Goal: Task Accomplishment & Management: Manage account settings

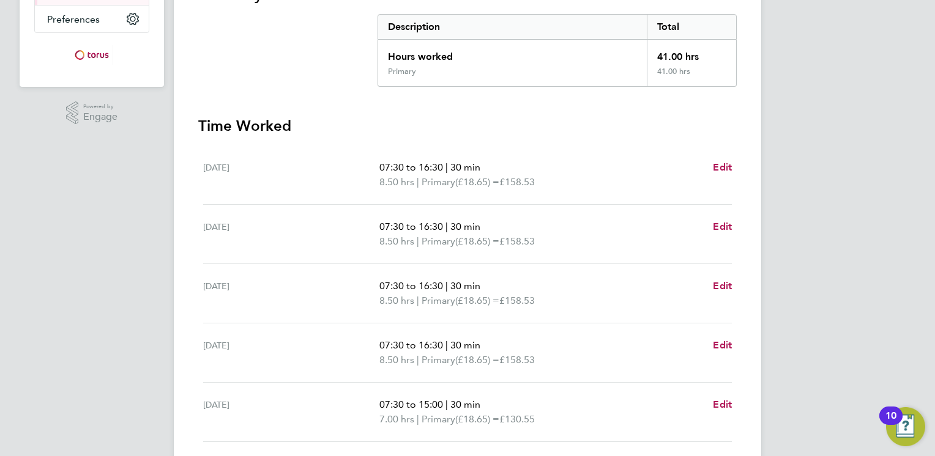
scroll to position [367, 0]
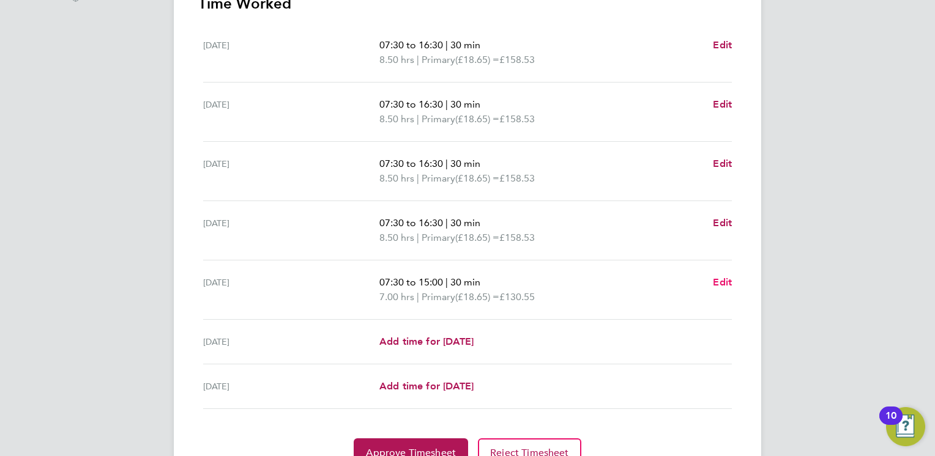
click at [724, 280] on span "Edit" at bounding box center [722, 283] width 19 height 12
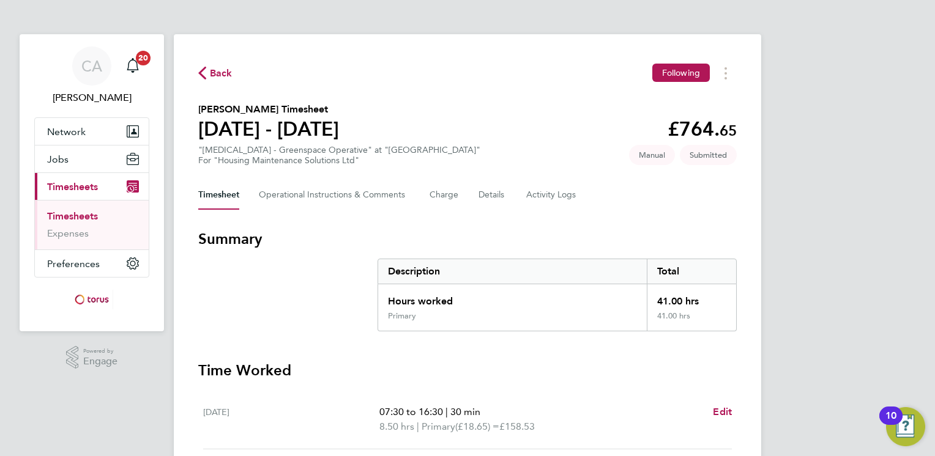
select select "30"
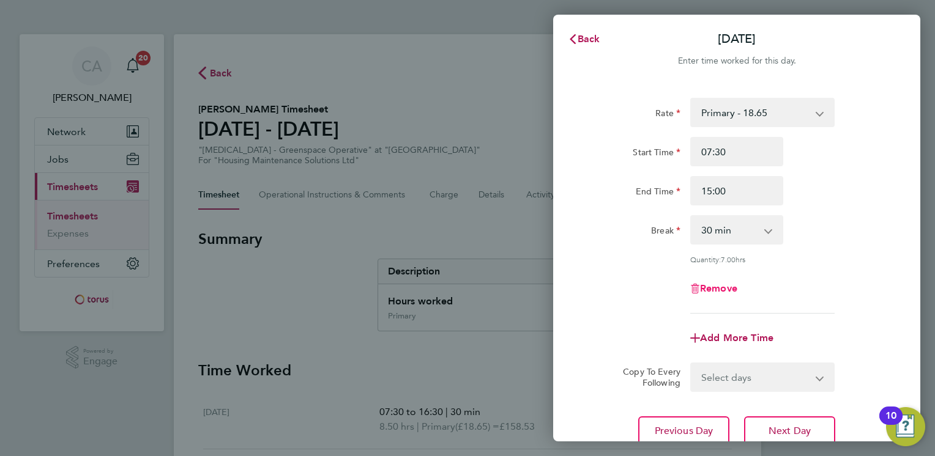
click at [713, 286] on span "Remove" at bounding box center [718, 289] width 37 height 12
select select "null"
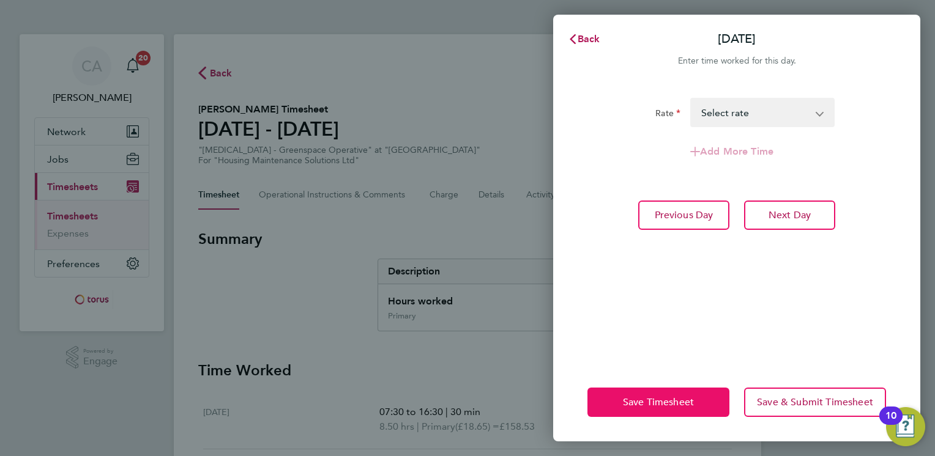
click at [657, 408] on span "Save Timesheet" at bounding box center [658, 402] width 71 height 12
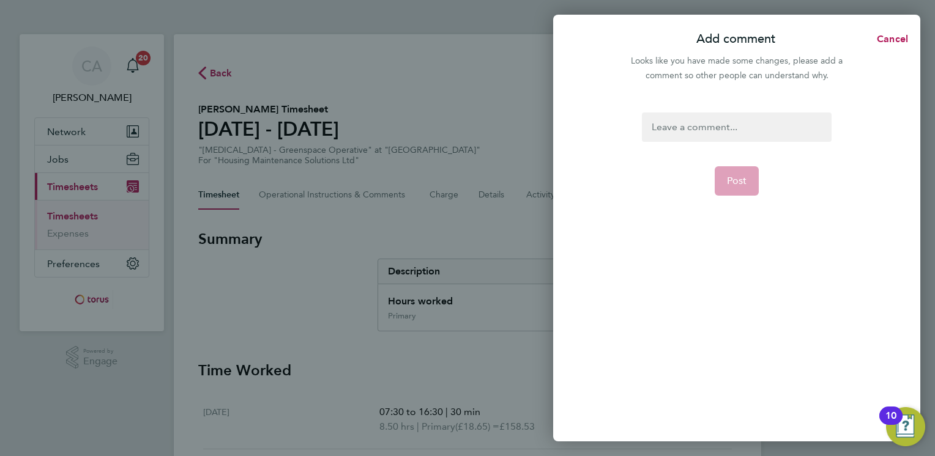
click at [744, 122] on div at bounding box center [736, 127] width 189 height 29
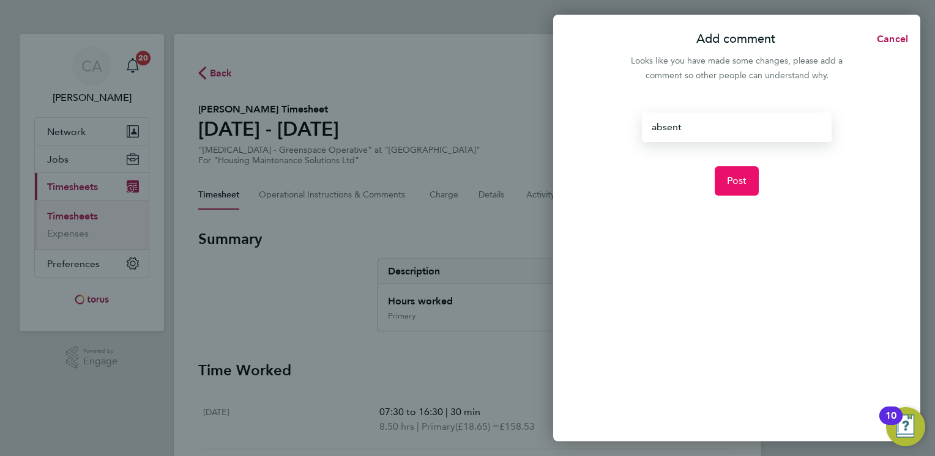
click at [731, 173] on button "Post" at bounding box center [737, 180] width 45 height 29
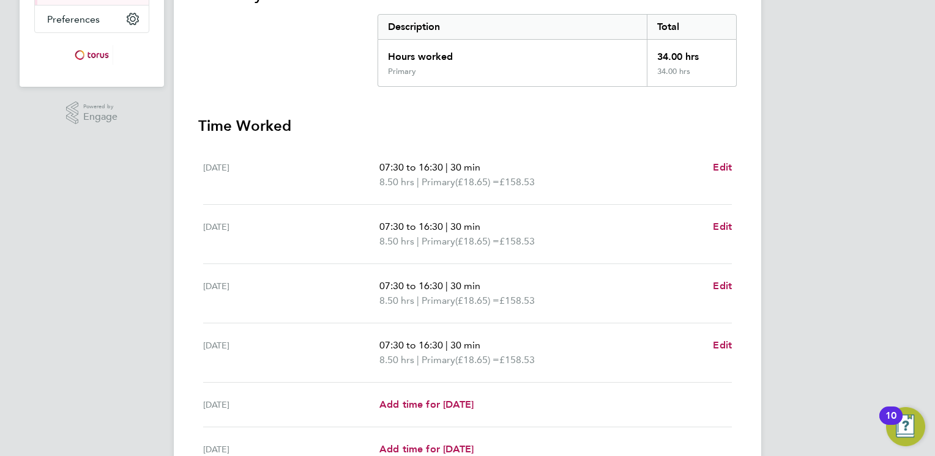
scroll to position [367, 0]
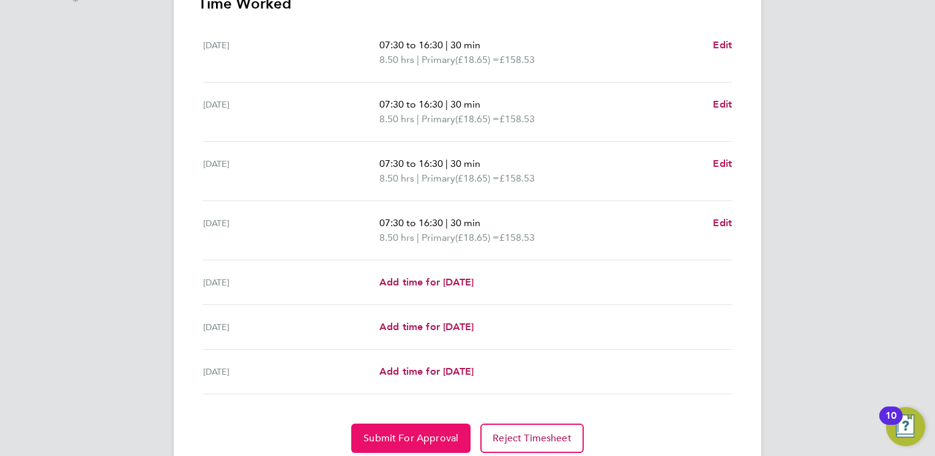
click at [422, 440] on span "Submit For Approval" at bounding box center [410, 439] width 95 height 12
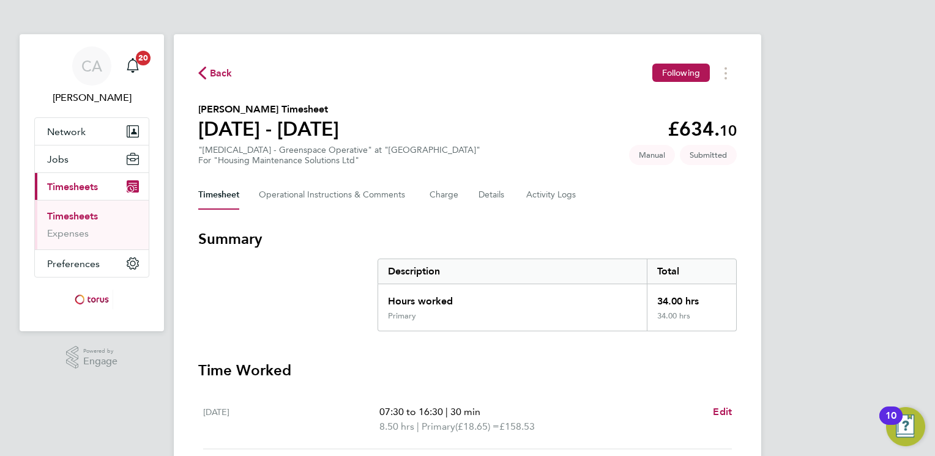
scroll to position [411, 0]
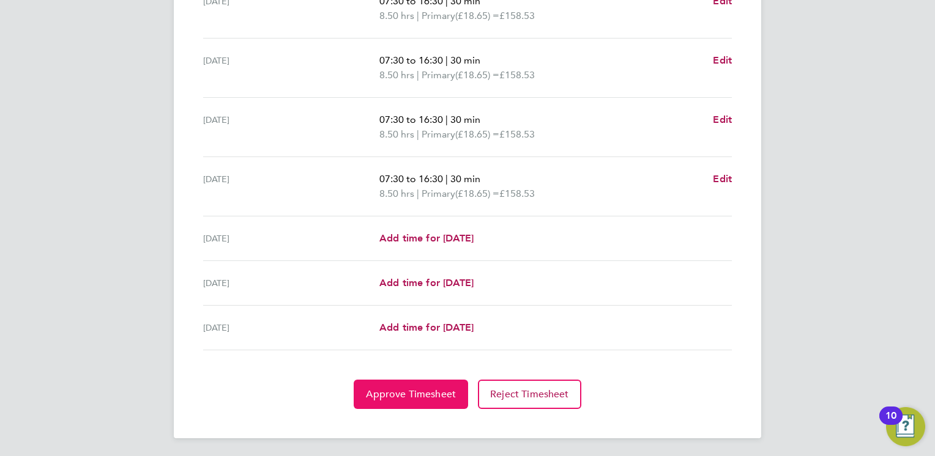
click at [417, 399] on button "Approve Timesheet" at bounding box center [411, 394] width 114 height 29
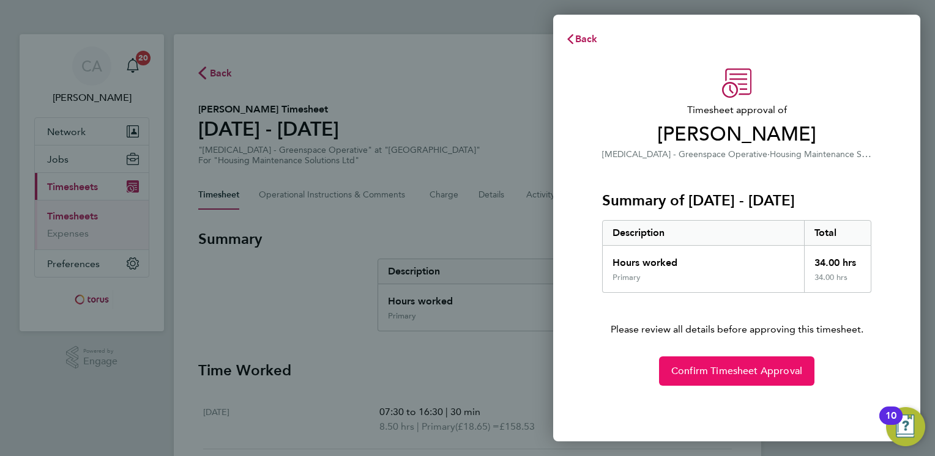
click at [718, 367] on span "Confirm Timesheet Approval" at bounding box center [736, 371] width 131 height 12
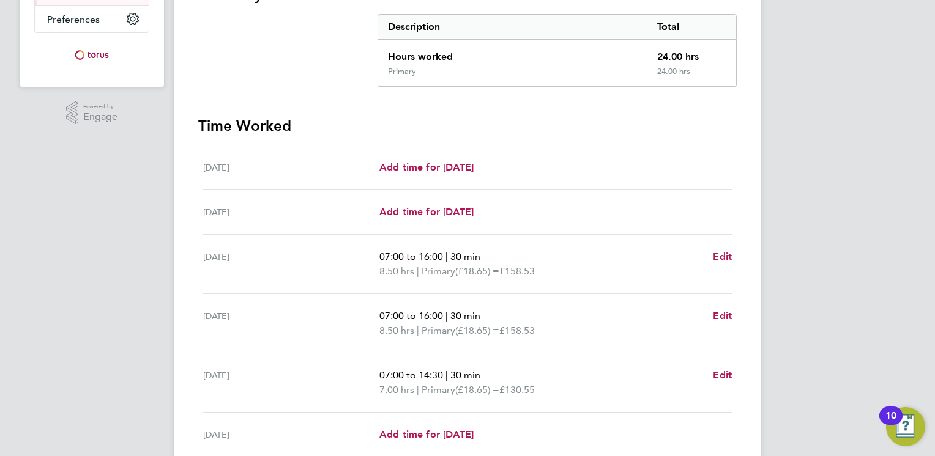
scroll to position [367, 0]
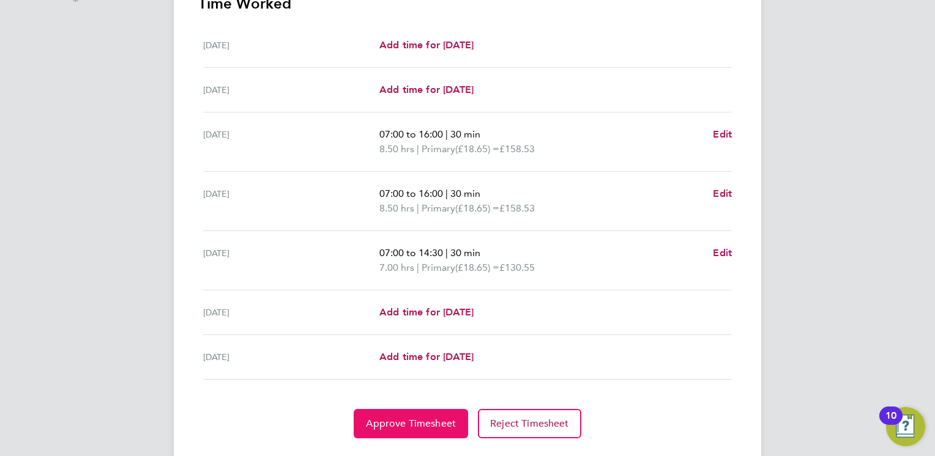
click at [406, 427] on span "Approve Timesheet" at bounding box center [411, 424] width 90 height 12
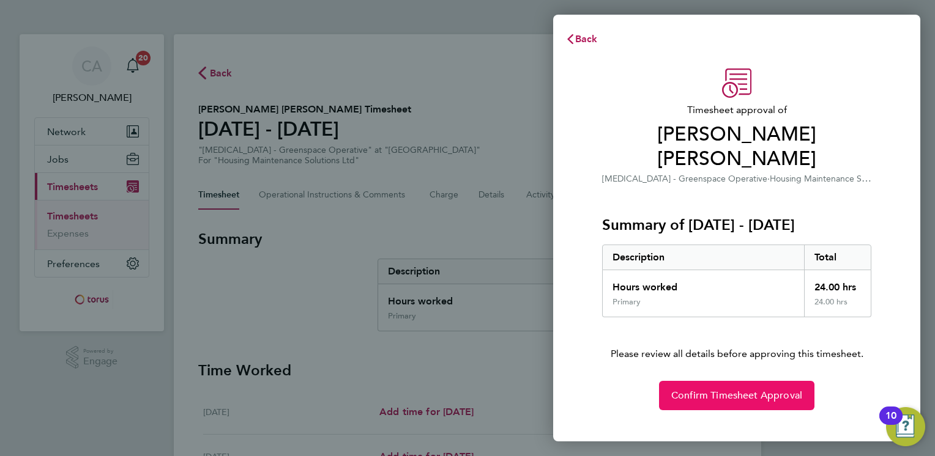
click at [715, 389] on button "Confirm Timesheet Approval" at bounding box center [736, 395] width 155 height 29
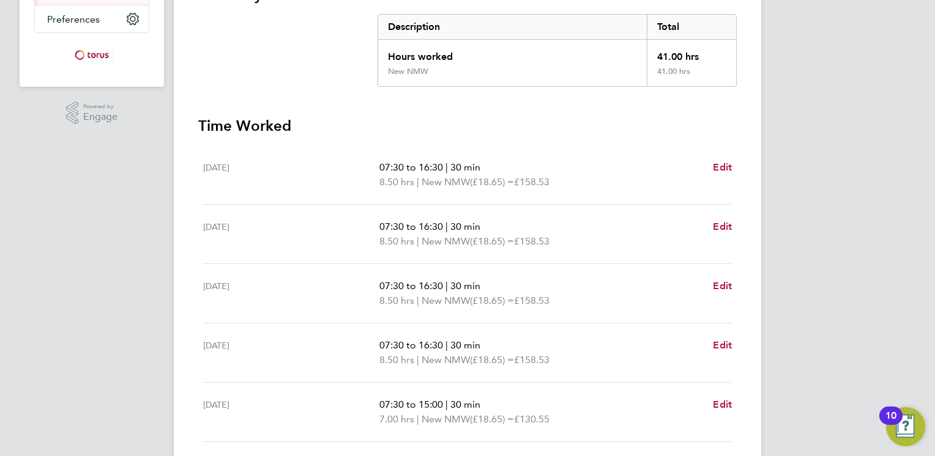
scroll to position [426, 0]
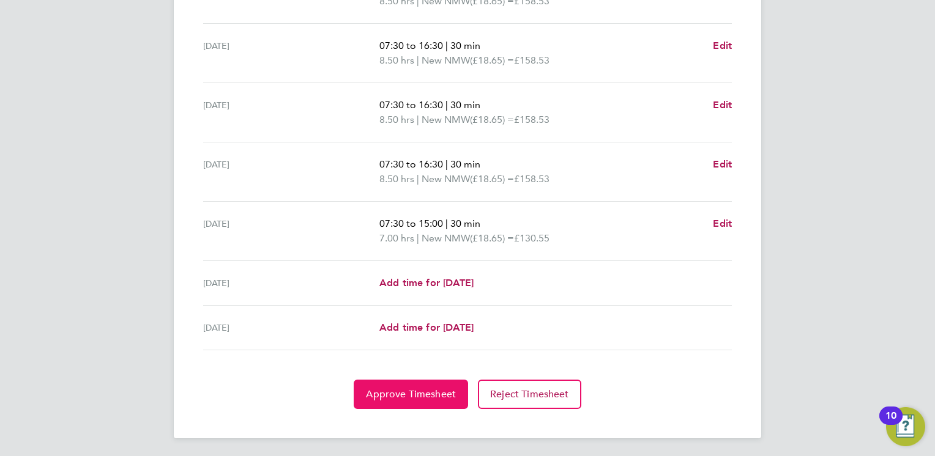
click at [395, 392] on span "Approve Timesheet" at bounding box center [411, 395] width 90 height 12
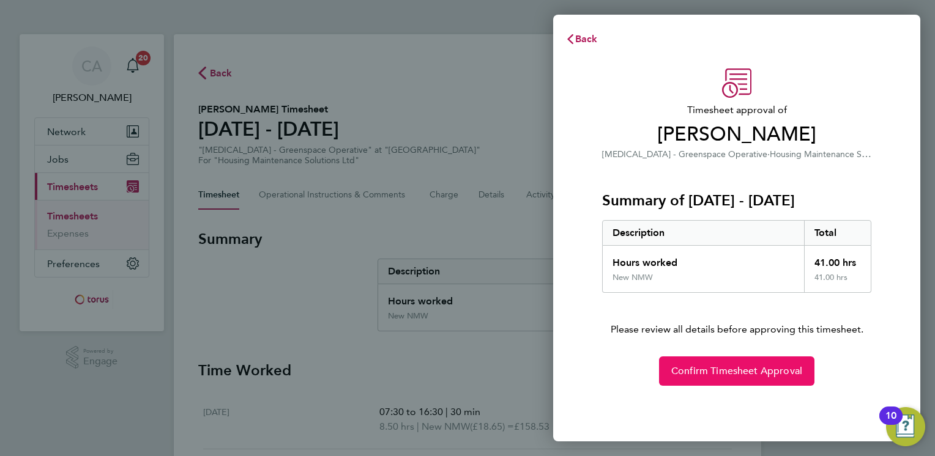
click at [710, 378] on button "Confirm Timesheet Approval" at bounding box center [736, 371] width 155 height 29
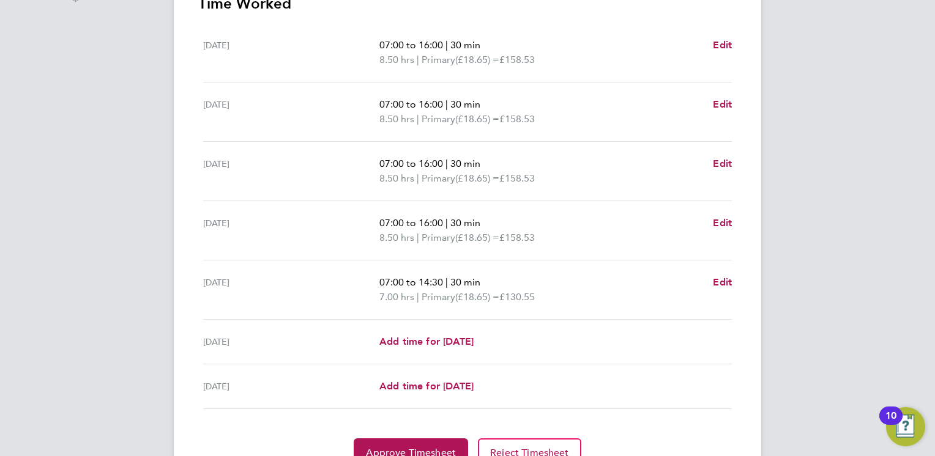
scroll to position [426, 0]
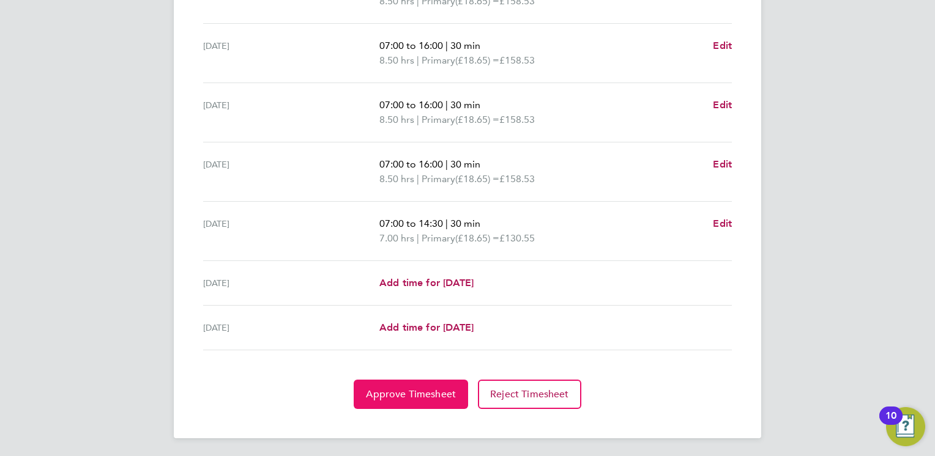
click at [409, 392] on span "Approve Timesheet" at bounding box center [411, 395] width 90 height 12
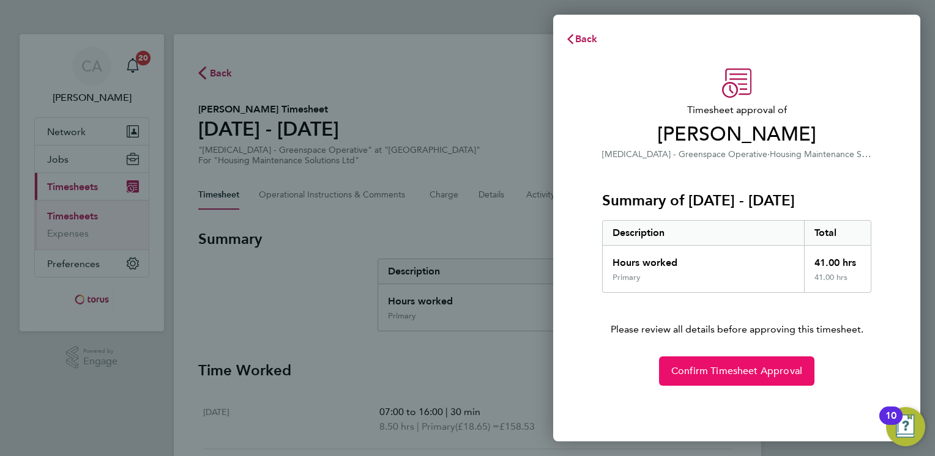
click at [698, 367] on span "Confirm Timesheet Approval" at bounding box center [736, 371] width 131 height 12
